Goal: Communication & Community: Connect with others

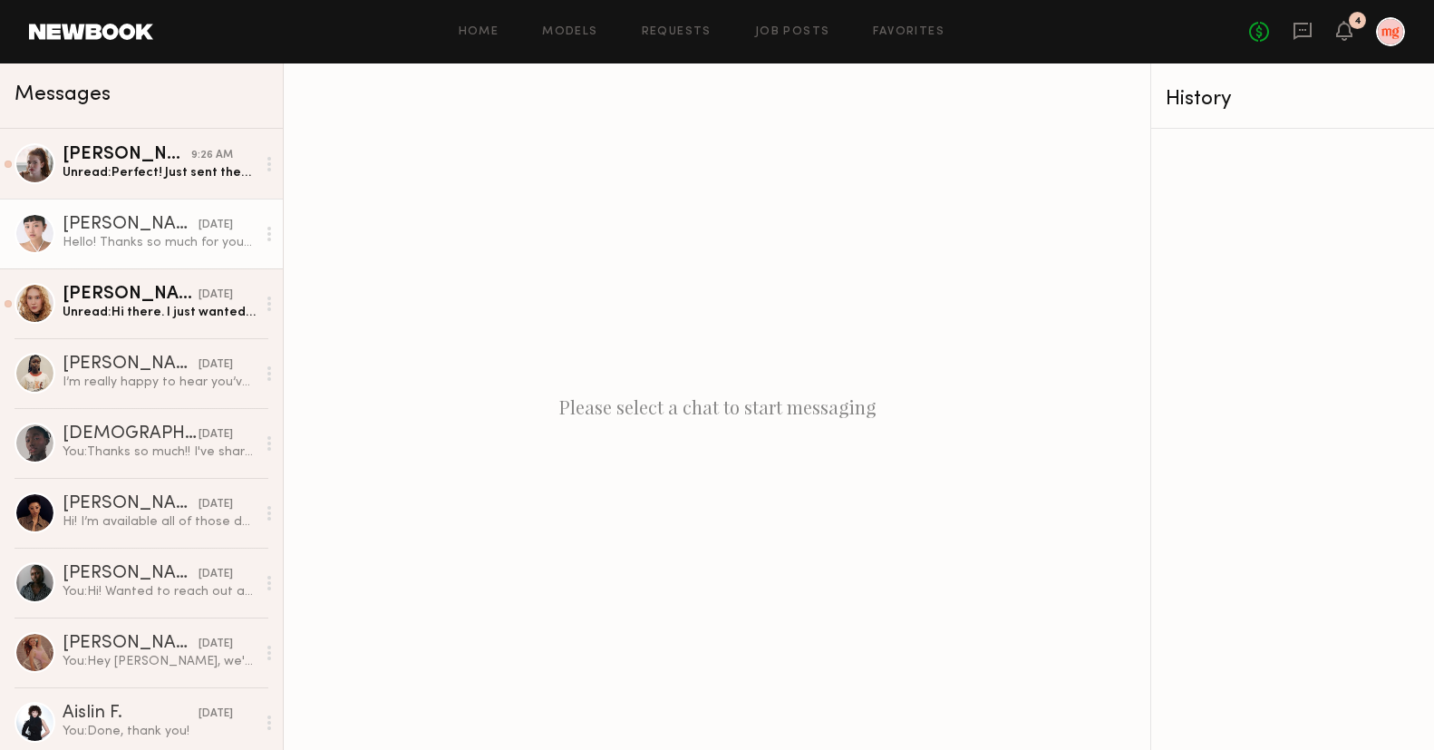
click at [109, 247] on div "Hello! Thanks so much for your interest. Any of those days work for me, but the…" at bounding box center [159, 242] width 193 height 17
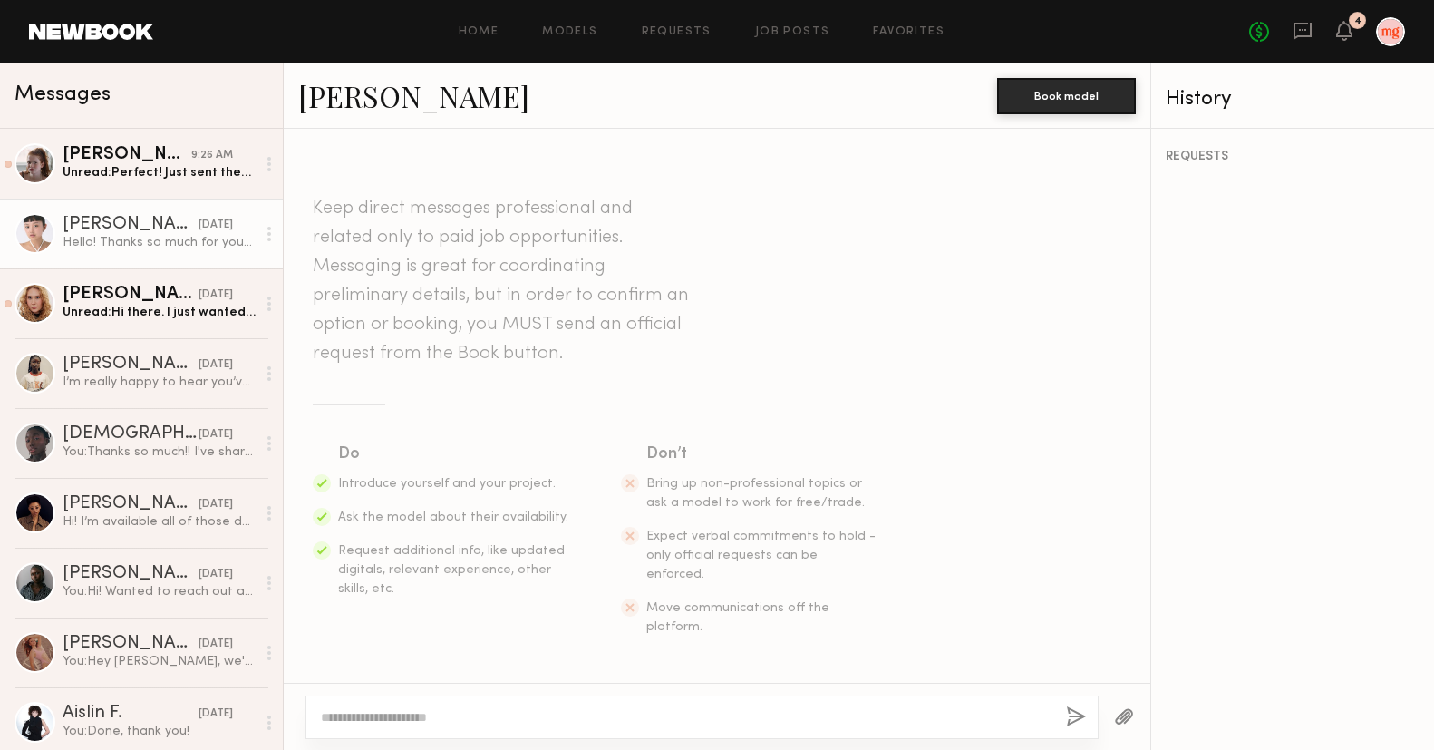
scroll to position [363, 0]
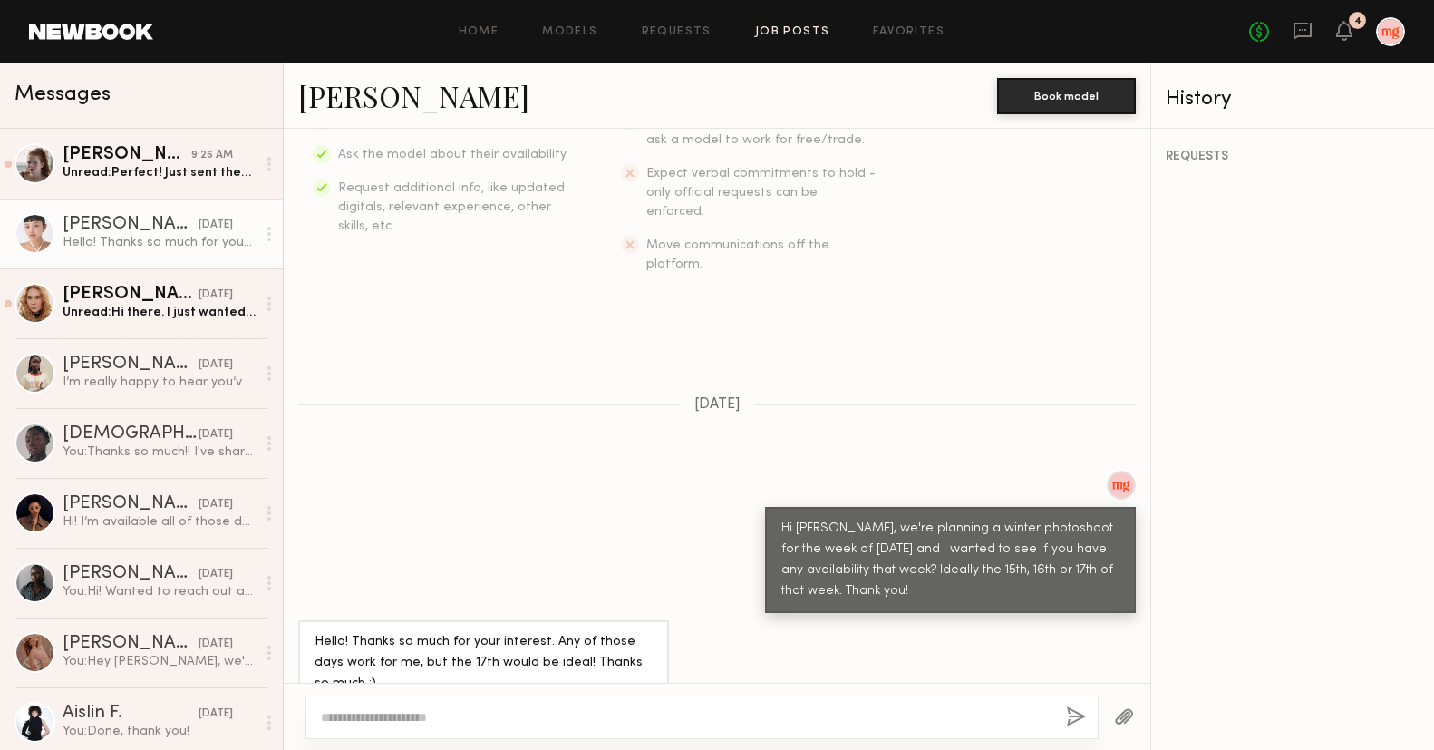
click at [793, 28] on link "Job Posts" at bounding box center [792, 32] width 75 height 12
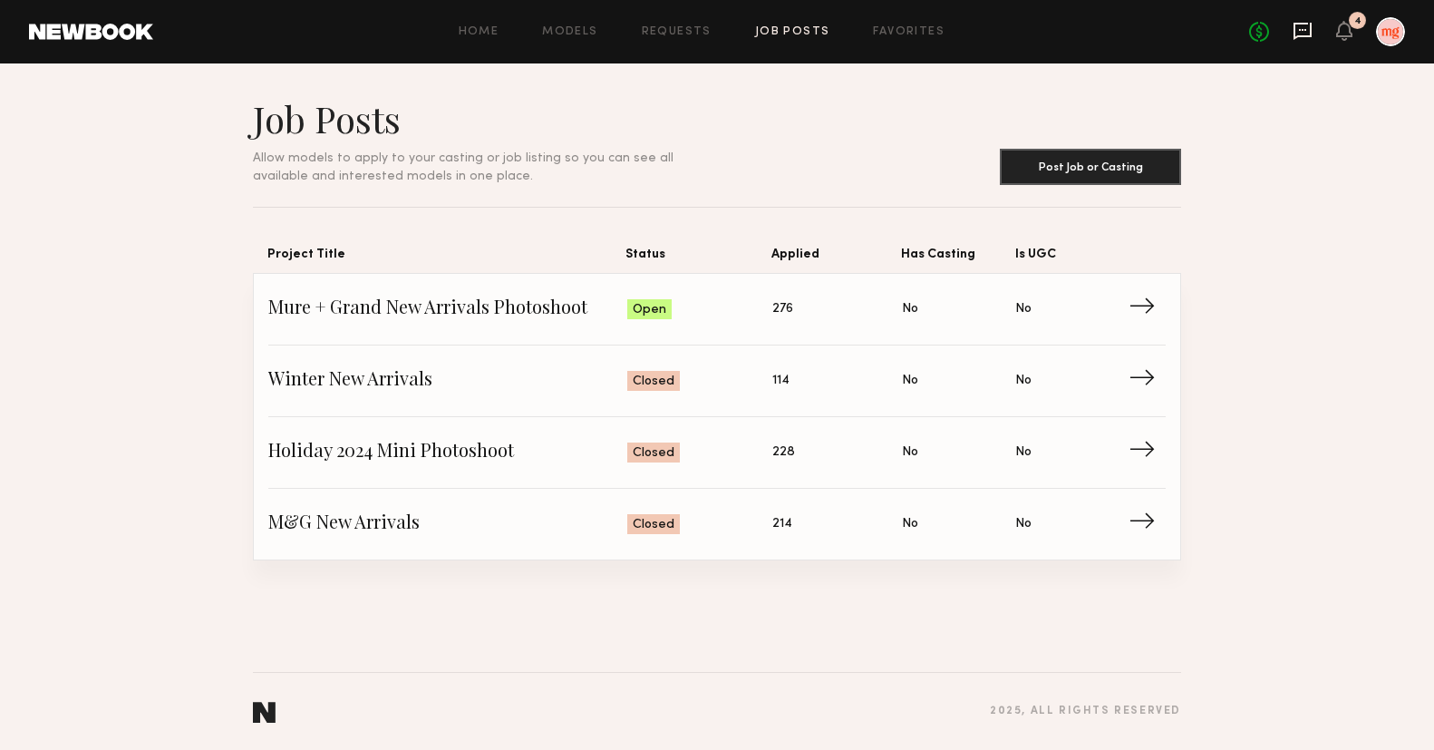
click at [1294, 30] on icon at bounding box center [1302, 31] width 18 height 17
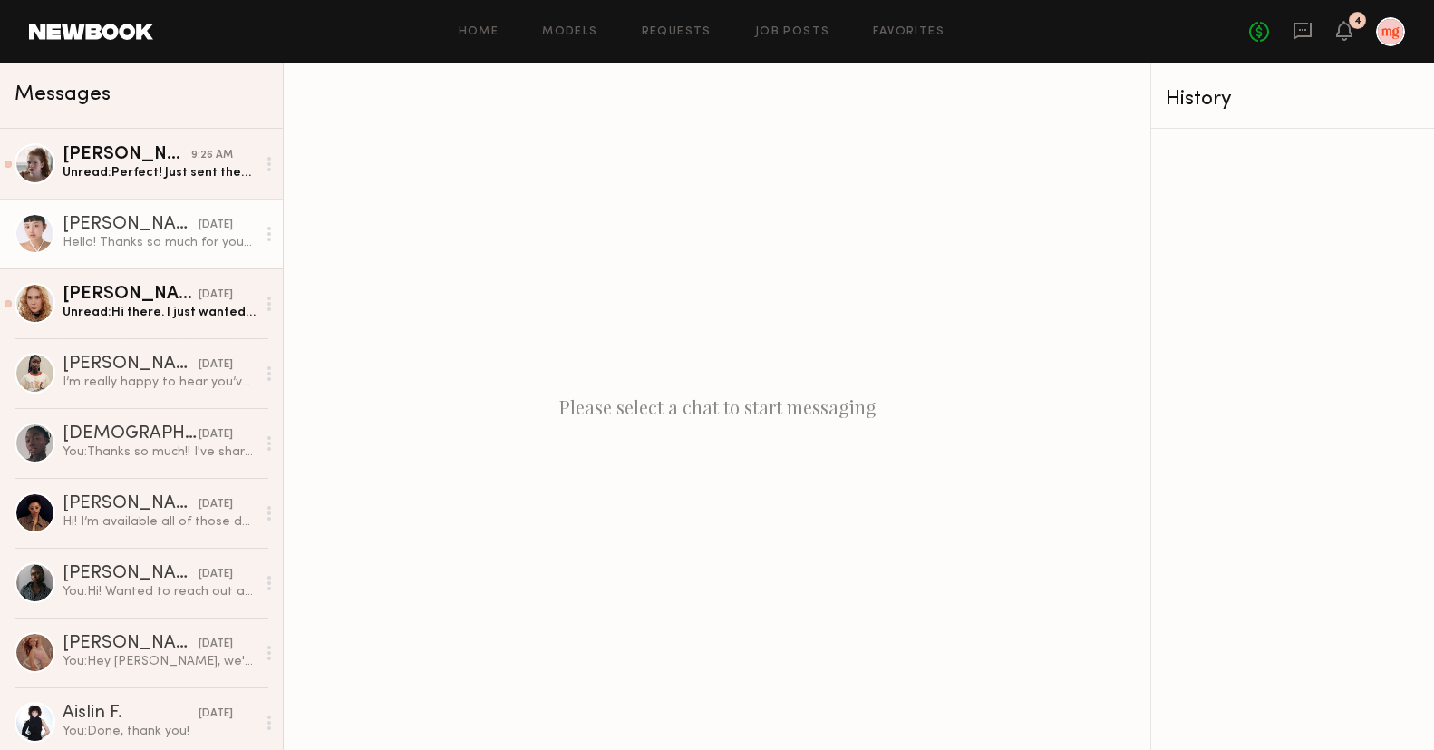
click at [198, 223] on div "[DATE]" at bounding box center [215, 225] width 34 height 17
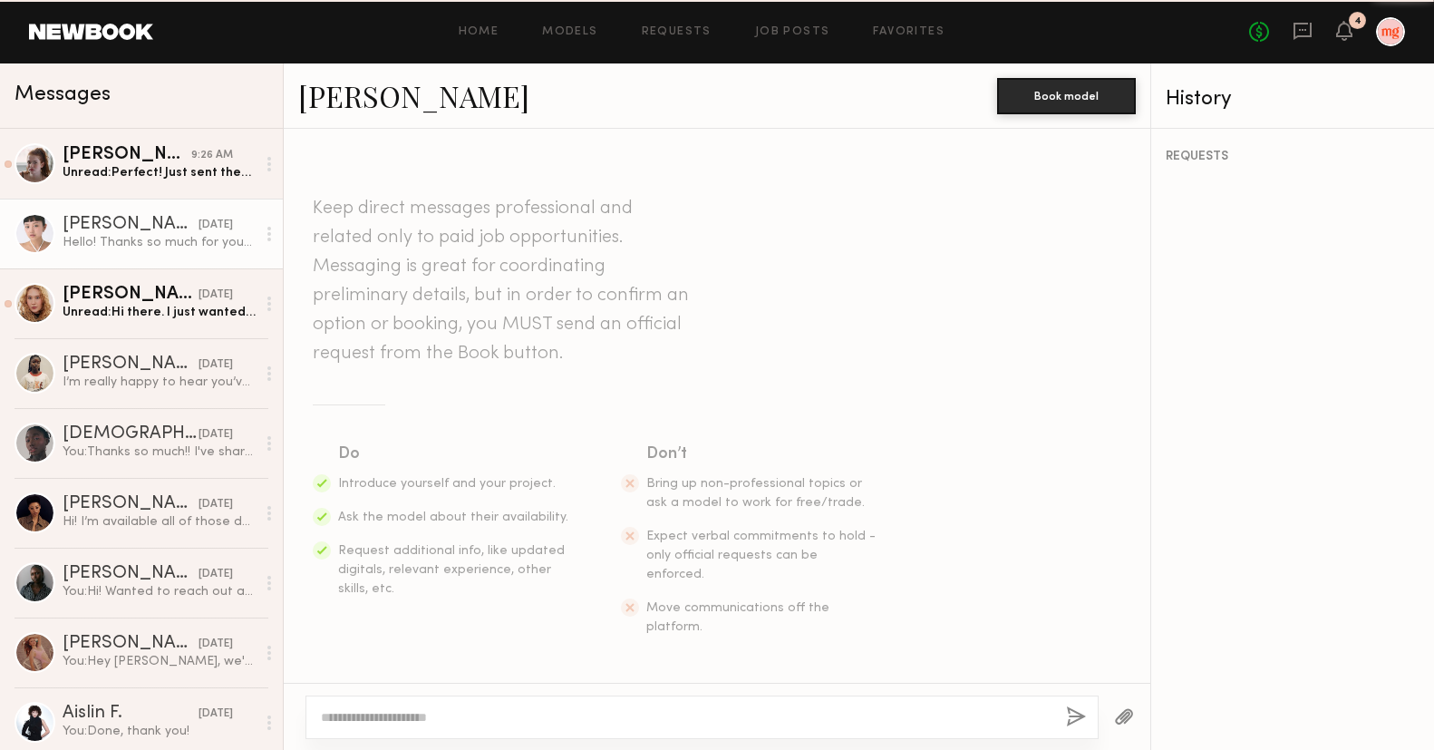
scroll to position [363, 0]
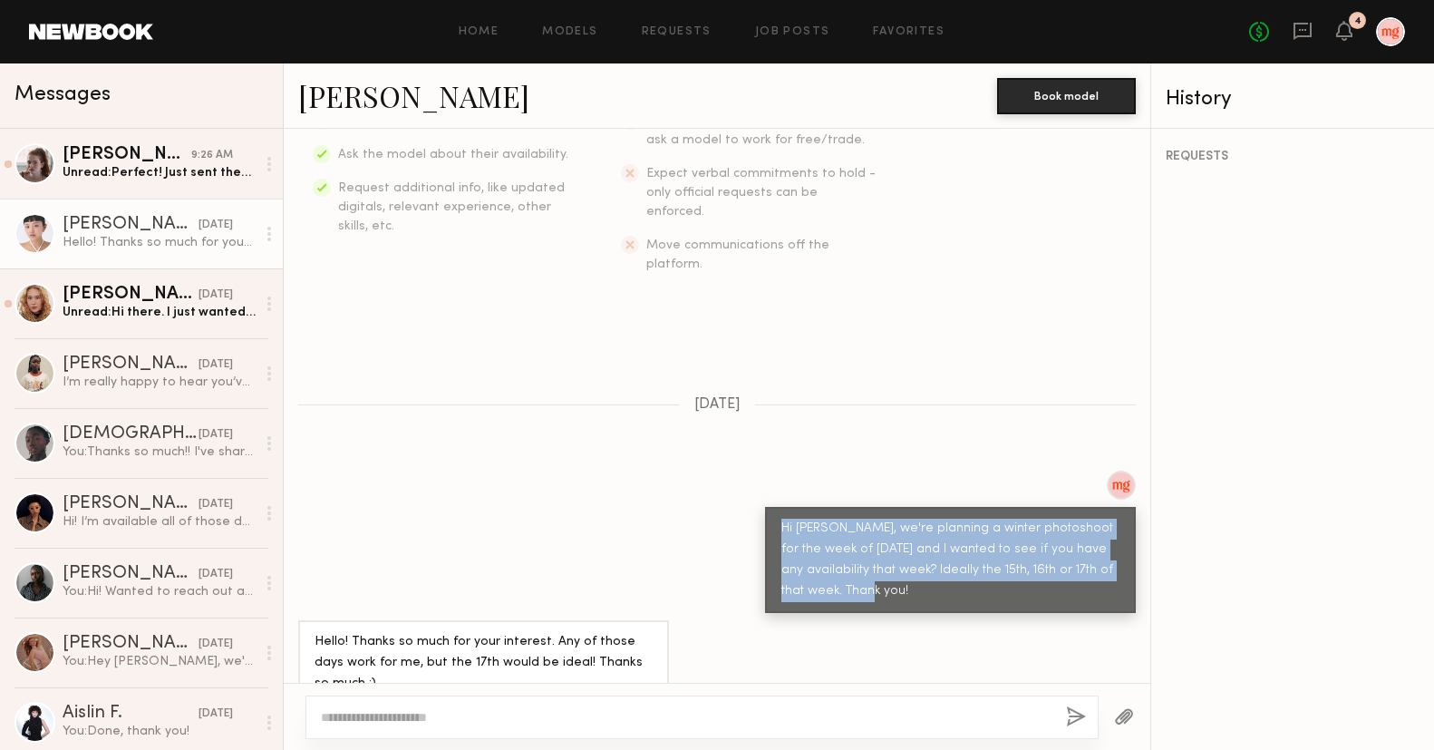
drag, startPoint x: 819, startPoint y: 558, endPoint x: 771, endPoint y: 496, distance: 78.9
click at [771, 507] on div "Hi [PERSON_NAME], we're planning a winter photoshoot for the week of [DATE] and…" at bounding box center [950, 560] width 371 height 106
copy div "Hi [PERSON_NAME], we're planning a winter photoshoot for the week of [DATE] and…"
click at [911, 29] on link "Favorites" at bounding box center [909, 32] width 72 height 12
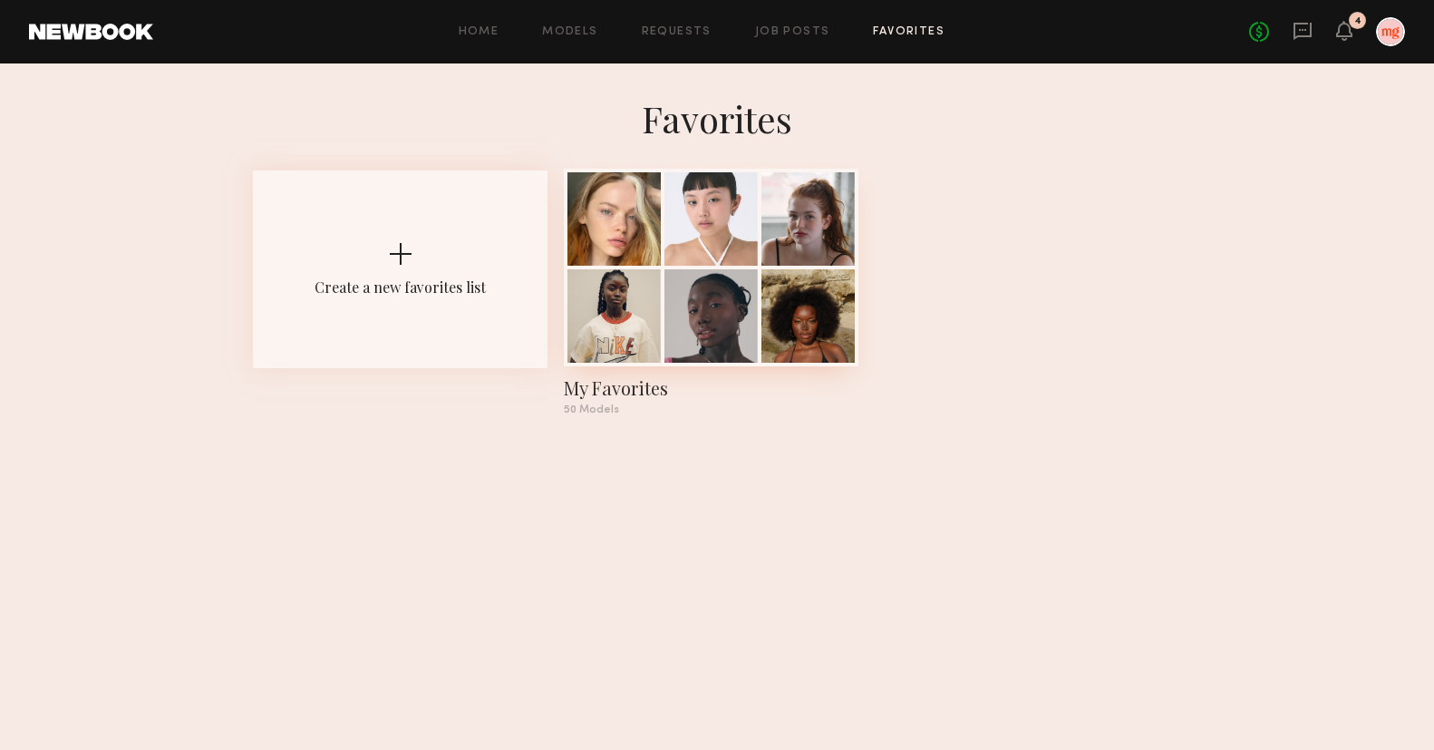
click at [775, 273] on div at bounding box center [807, 315] width 93 height 93
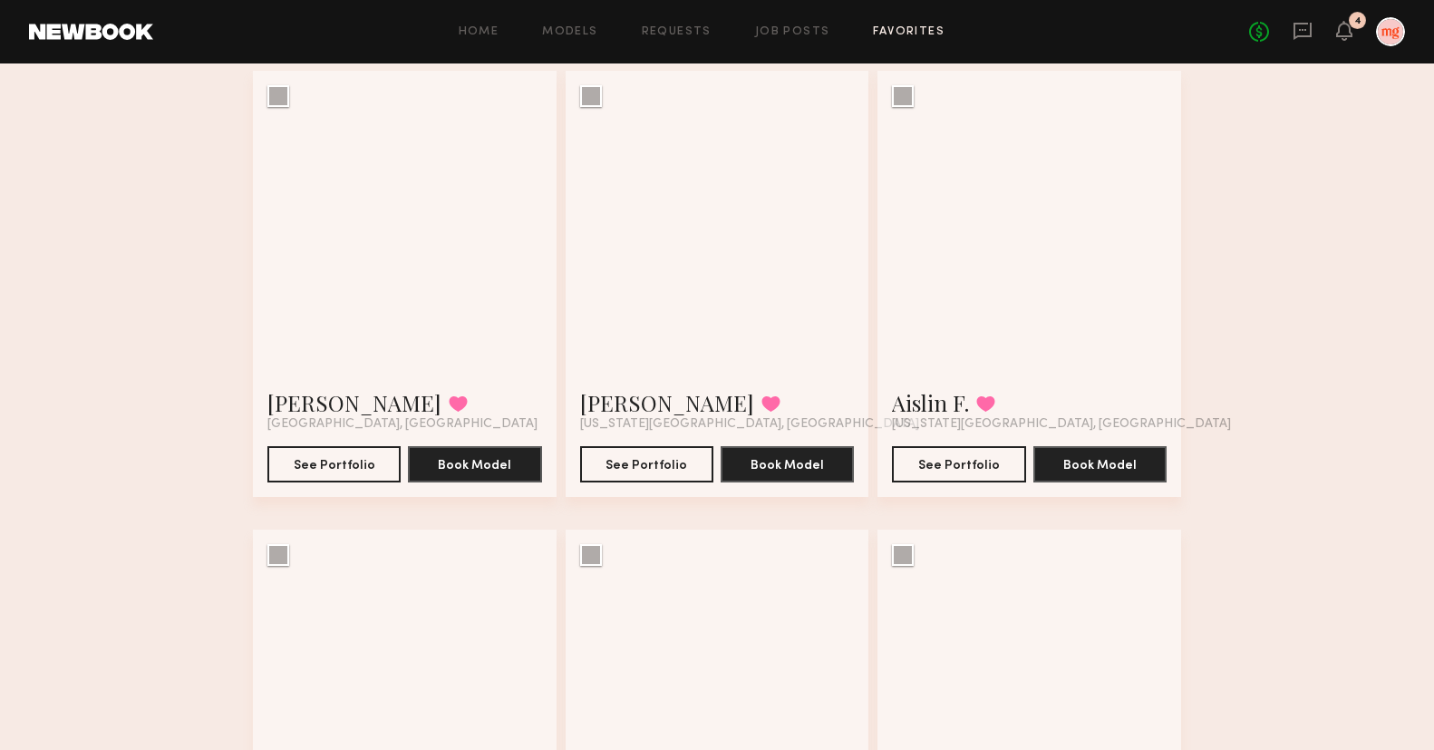
scroll to position [1994, 0]
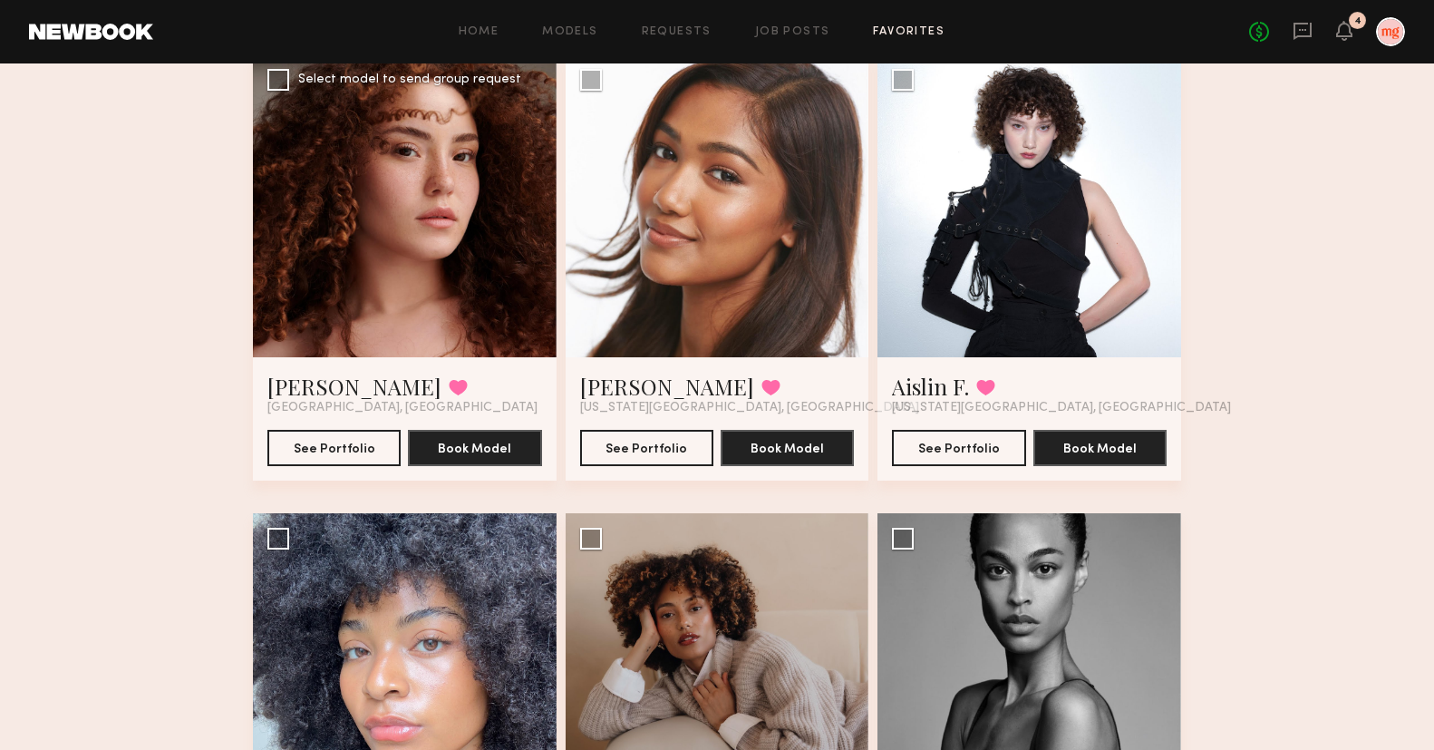
click at [495, 360] on div "[PERSON_NAME] Favorited [GEOGRAPHIC_DATA], [GEOGRAPHIC_DATA] See Portfolio Book…" at bounding box center [405, 418] width 304 height 123
click at [499, 300] on div at bounding box center [405, 206] width 304 height 304
click at [341, 448] on button "See Portfolio" at bounding box center [333, 447] width 133 height 36
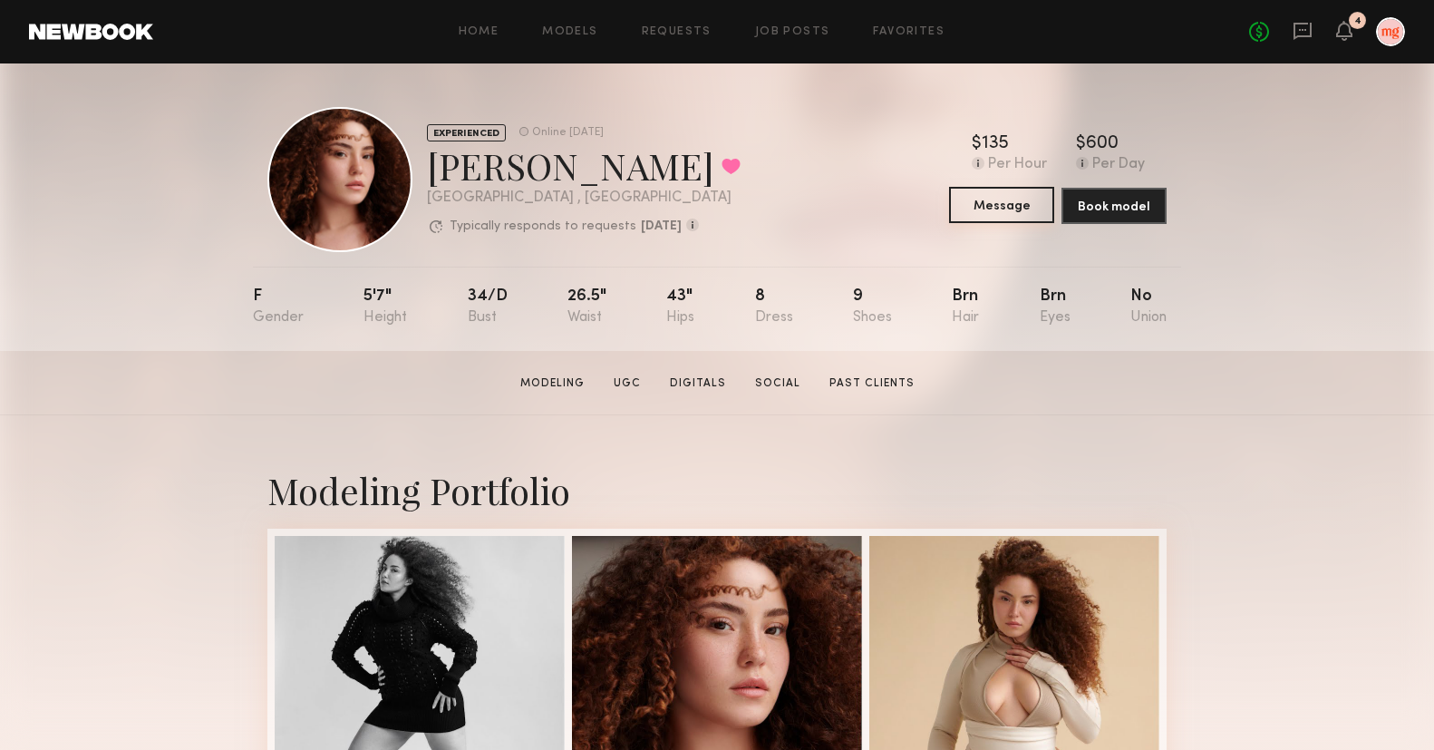
click at [1028, 211] on button "Message" at bounding box center [1001, 205] width 105 height 36
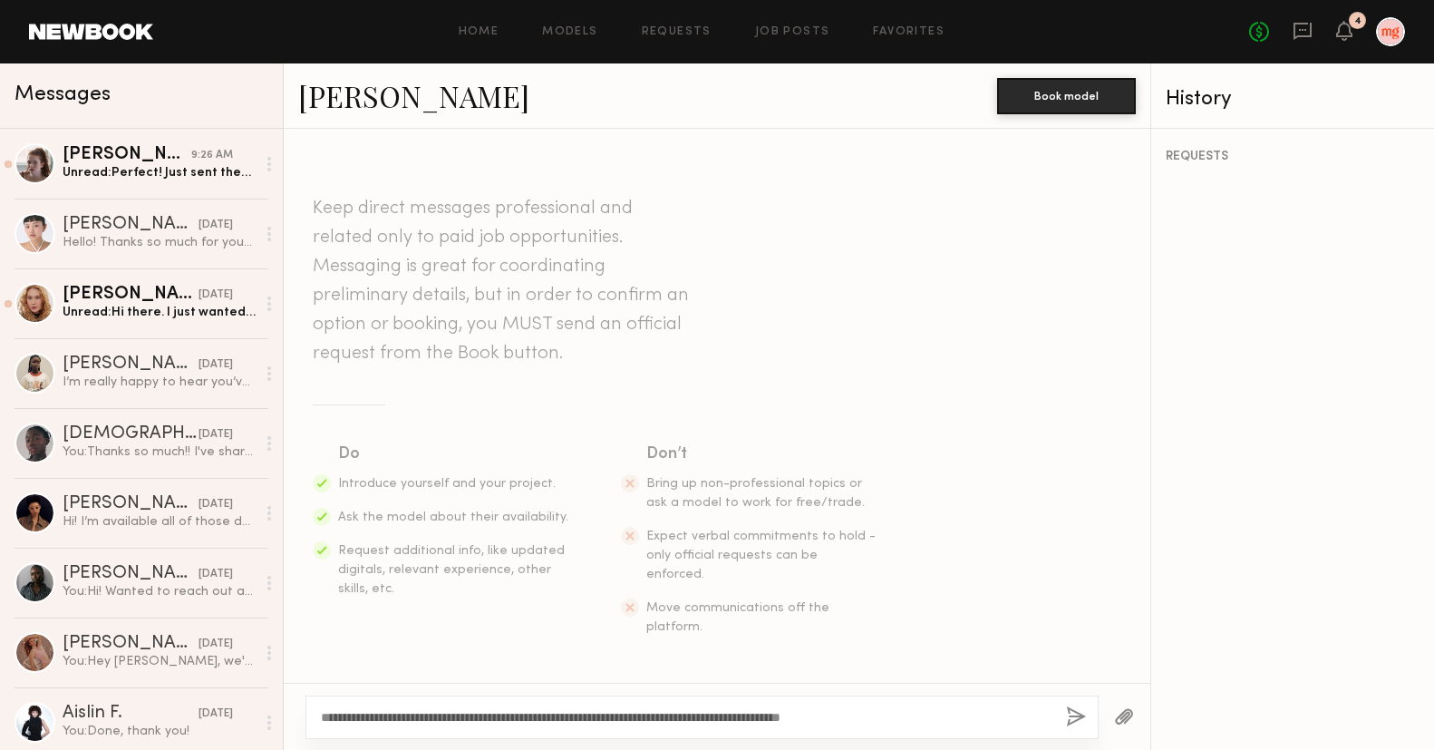
type textarea "**********"
click at [1070, 719] on button "button" at bounding box center [1076, 717] width 20 height 23
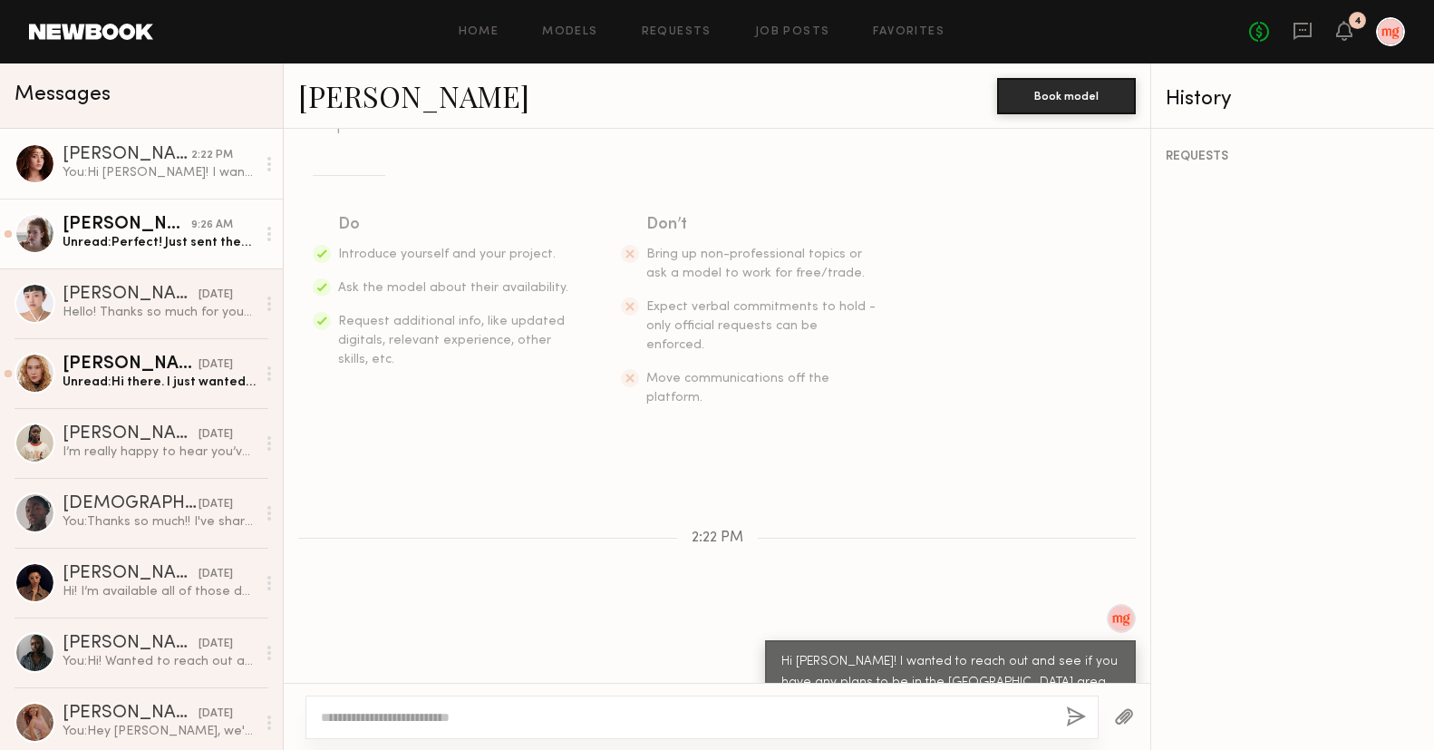
click at [191, 242] on div "Unread: Perfect! Just sent them over along with my instagram!" at bounding box center [159, 242] width 193 height 17
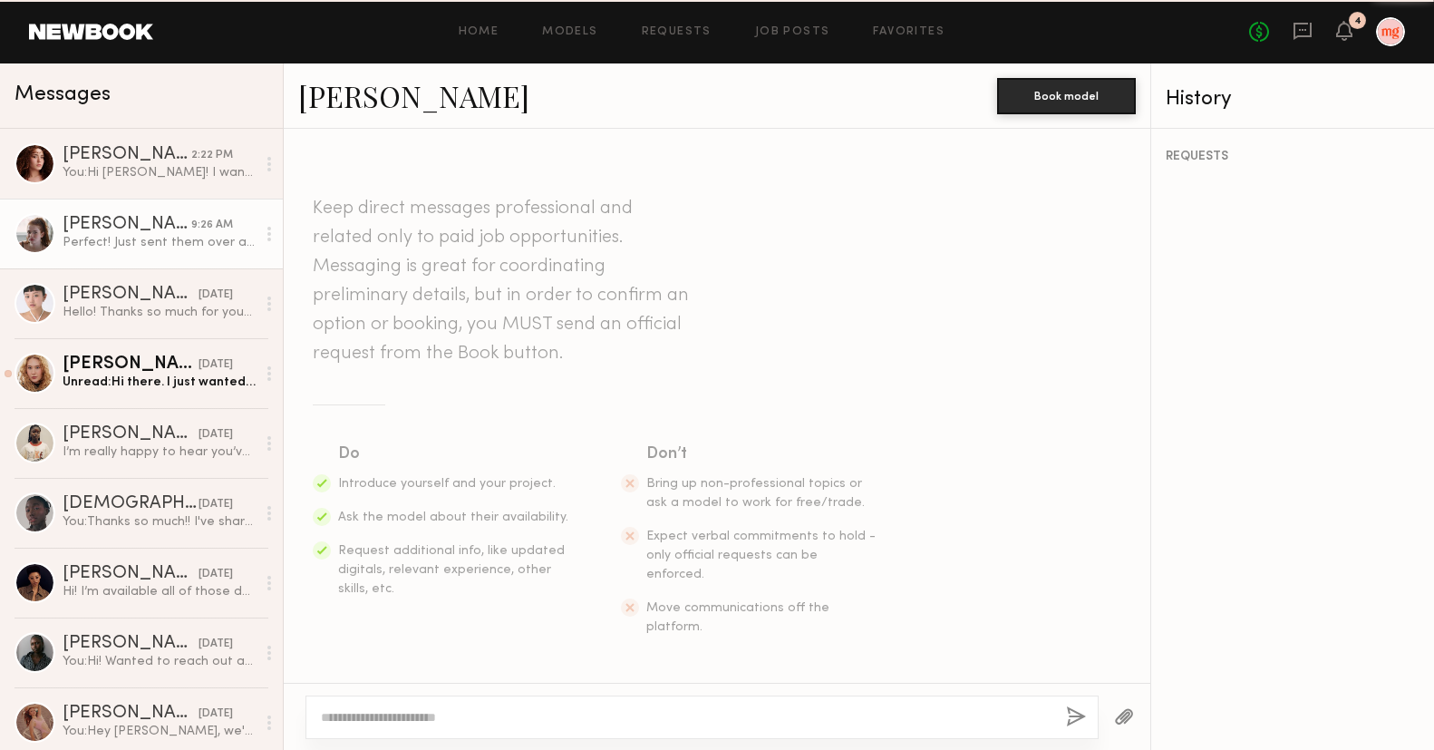
scroll to position [965, 0]
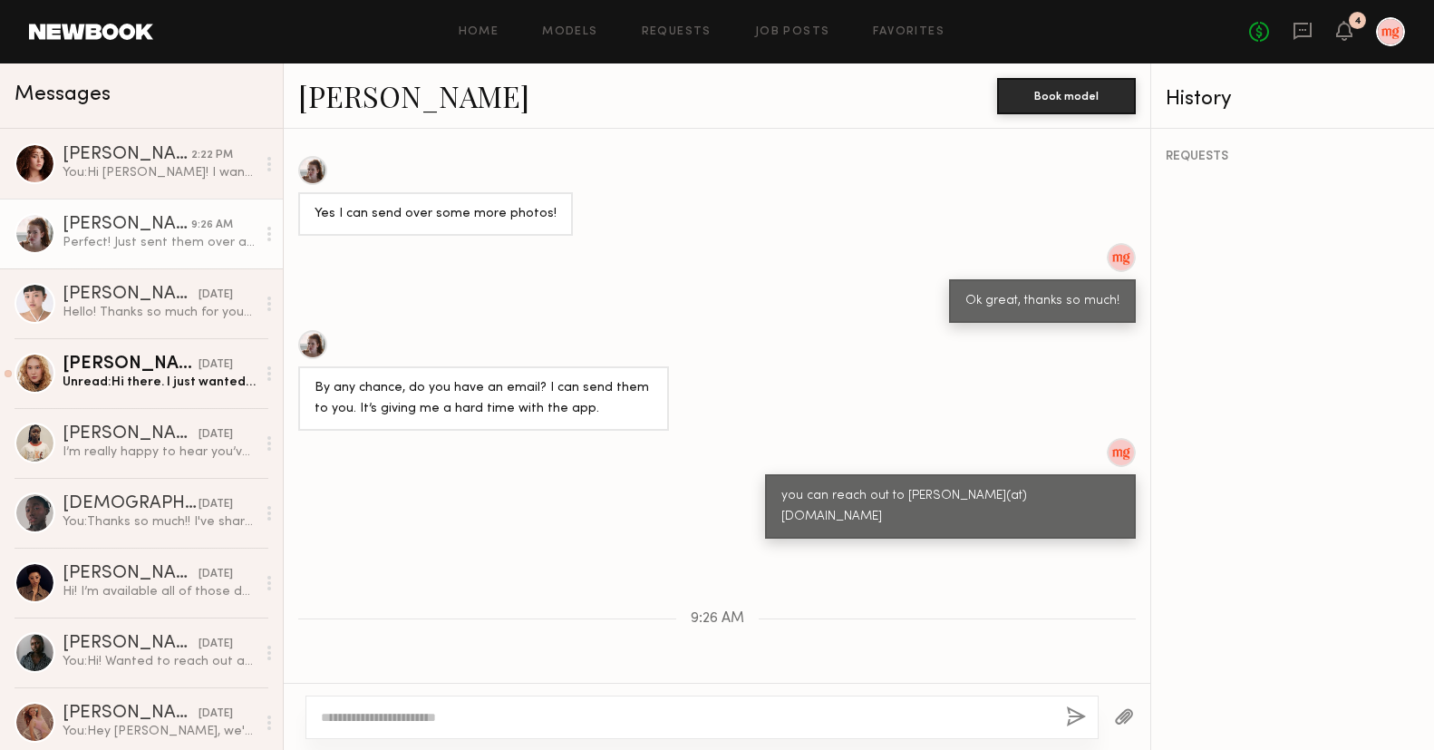
click at [615, 709] on textarea at bounding box center [686, 717] width 731 height 18
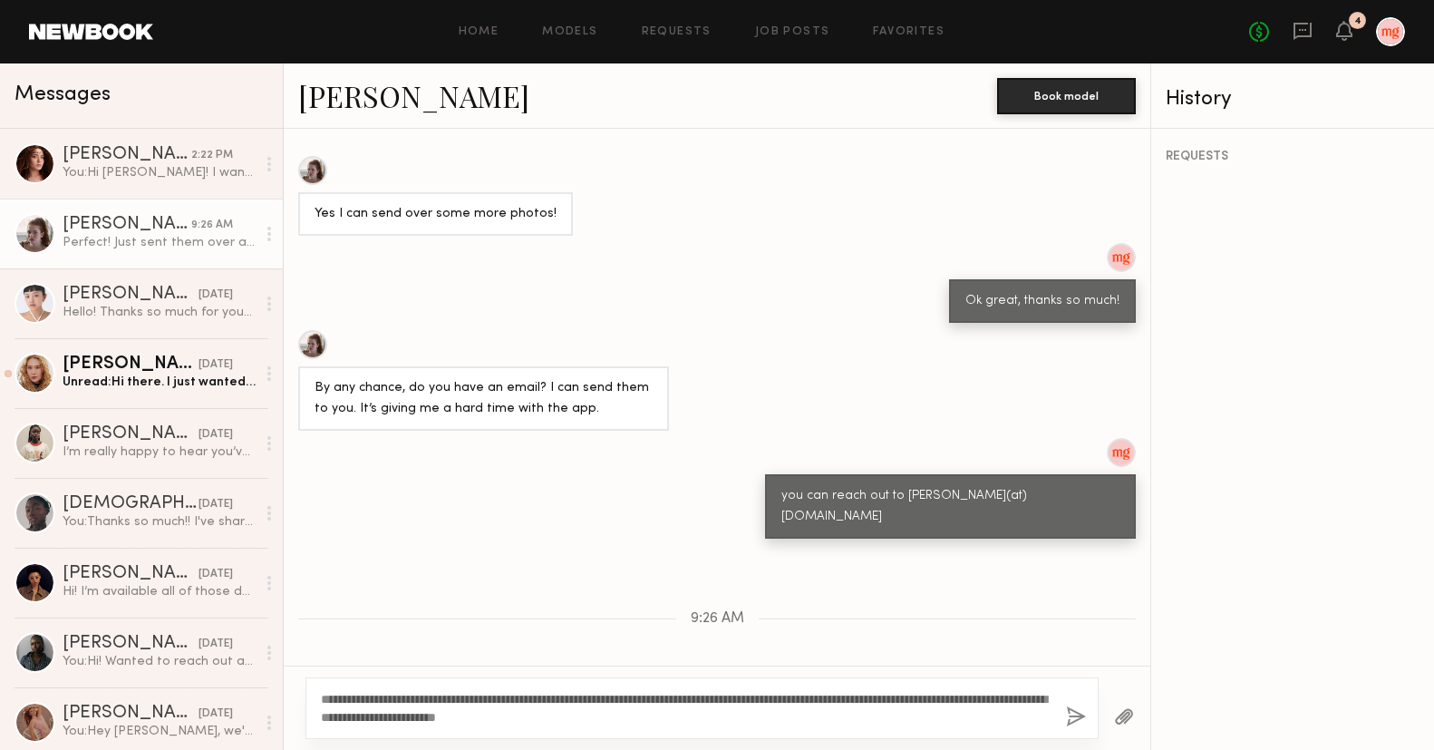
drag, startPoint x: 353, startPoint y: 697, endPoint x: 284, endPoint y: 701, distance: 69.9
click at [284, 700] on div "**********" at bounding box center [717, 707] width 867 height 84
drag, startPoint x: 450, startPoint y: 717, endPoint x: 427, endPoint y: 714, distance: 23.7
click at [427, 714] on textarea "**********" at bounding box center [686, 708] width 731 height 36
drag, startPoint x: 642, startPoint y: 724, endPoint x: 448, endPoint y: 720, distance: 194.0
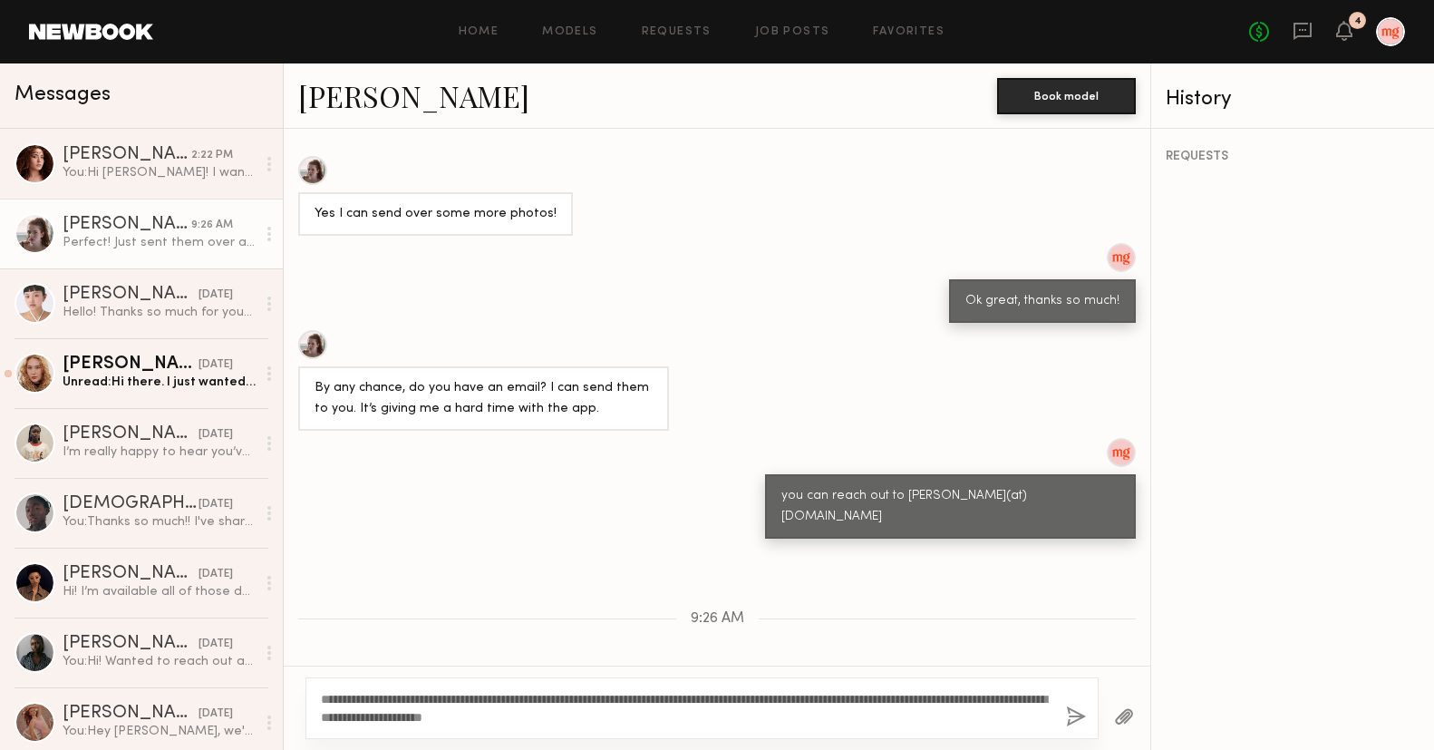
click at [448, 720] on textarea "**********" at bounding box center [686, 708] width 731 height 36
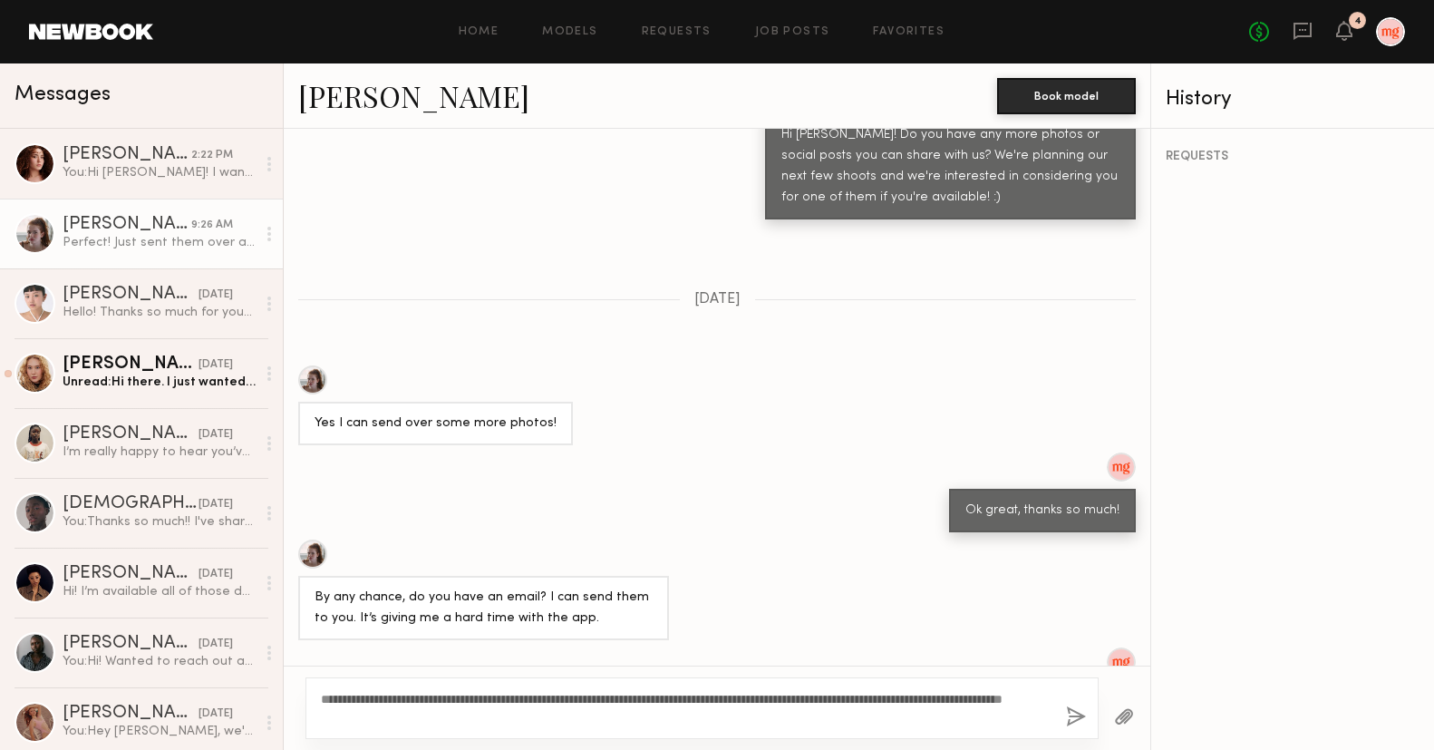
scroll to position [983, 0]
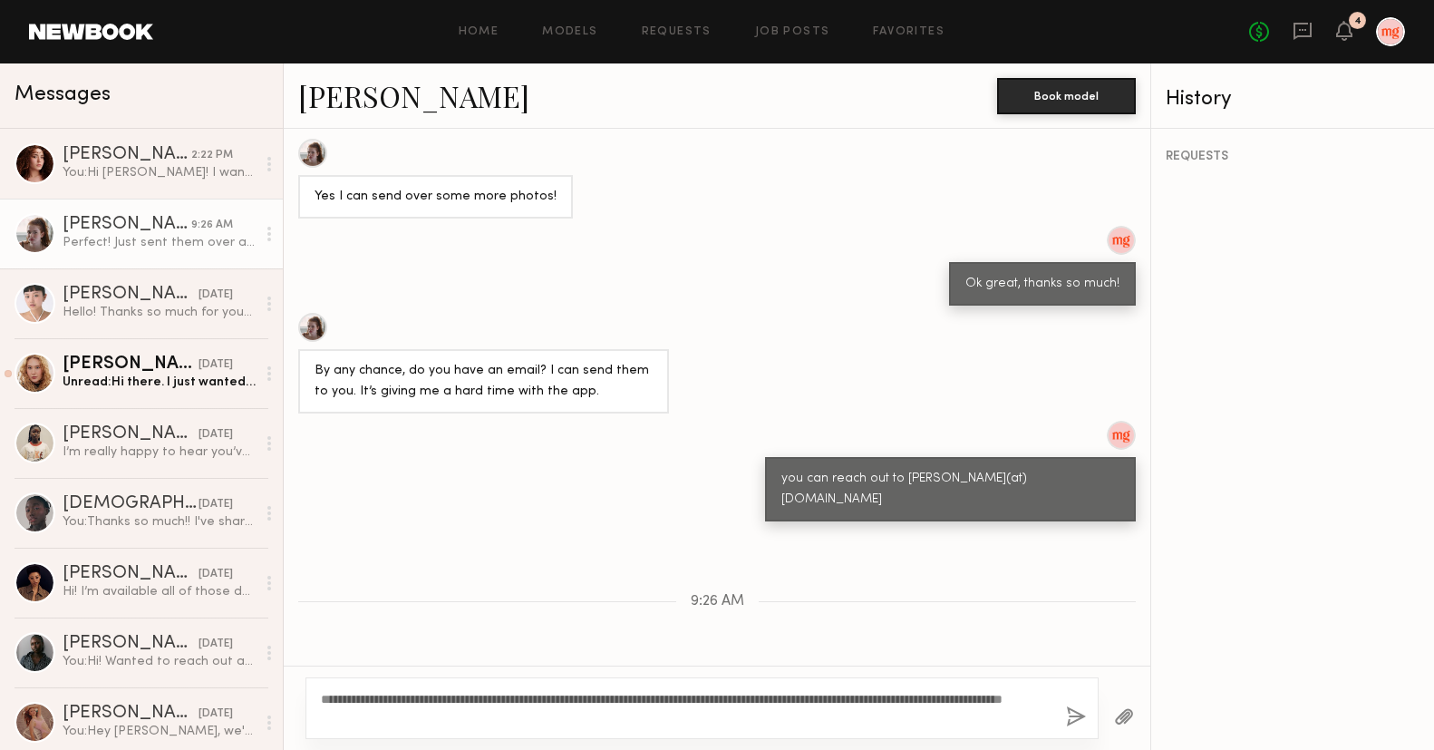
click at [588, 720] on textarea "**********" at bounding box center [686, 708] width 731 height 36
type textarea "**********"
click at [1077, 722] on button "button" at bounding box center [1076, 717] width 20 height 23
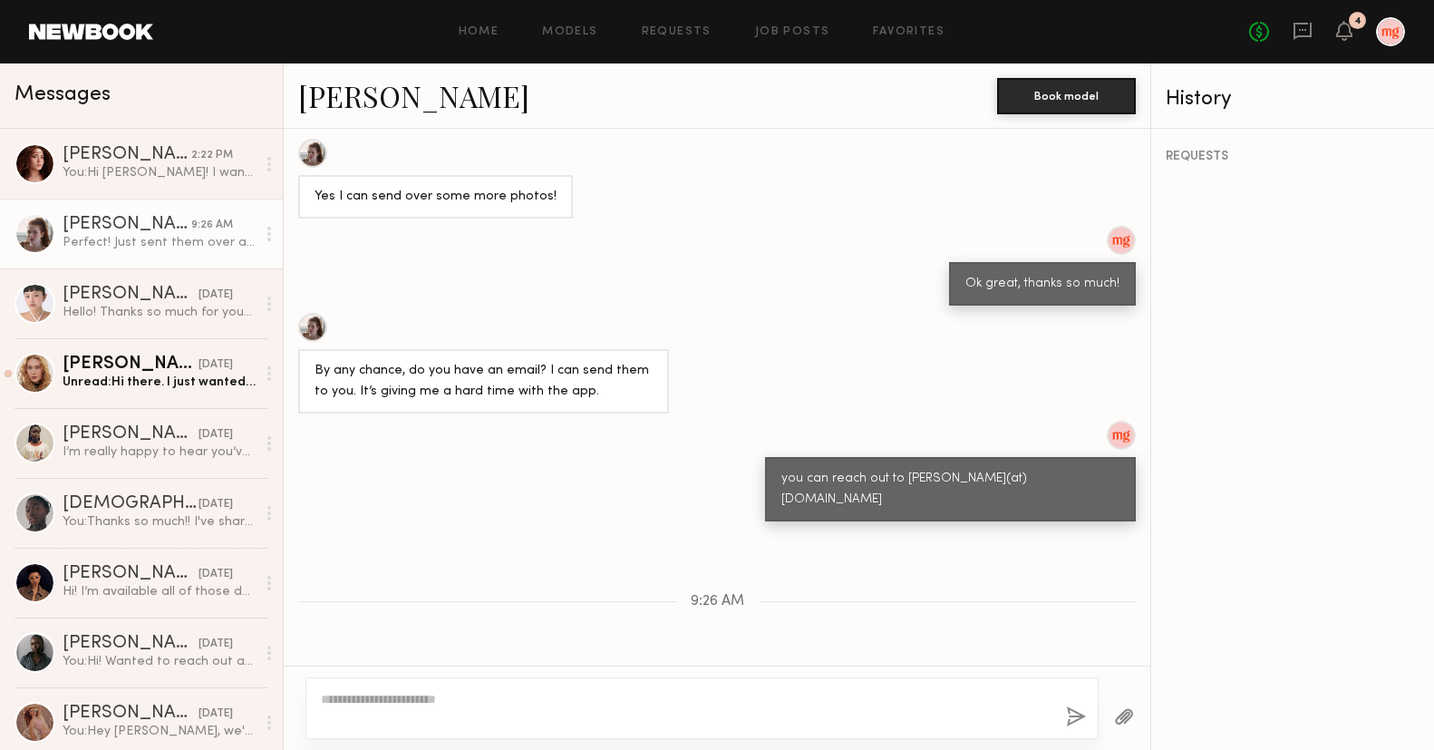
scroll to position [1232, 0]
